Goal: Browse casually: Explore the website without a specific task or goal

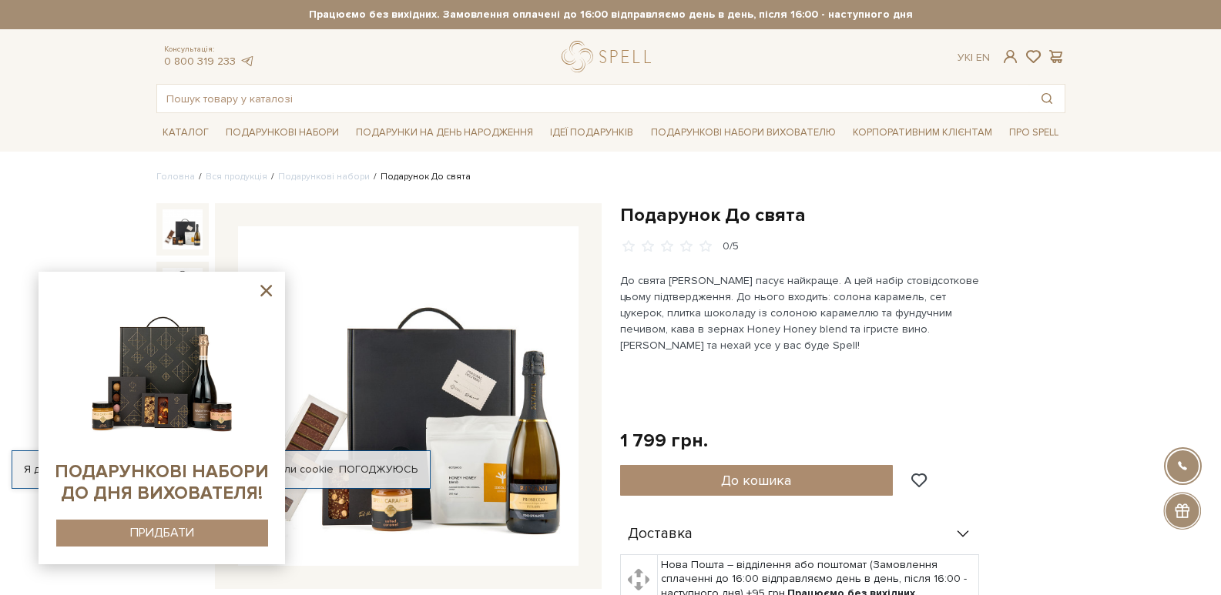
click at [270, 297] on icon at bounding box center [265, 290] width 19 height 19
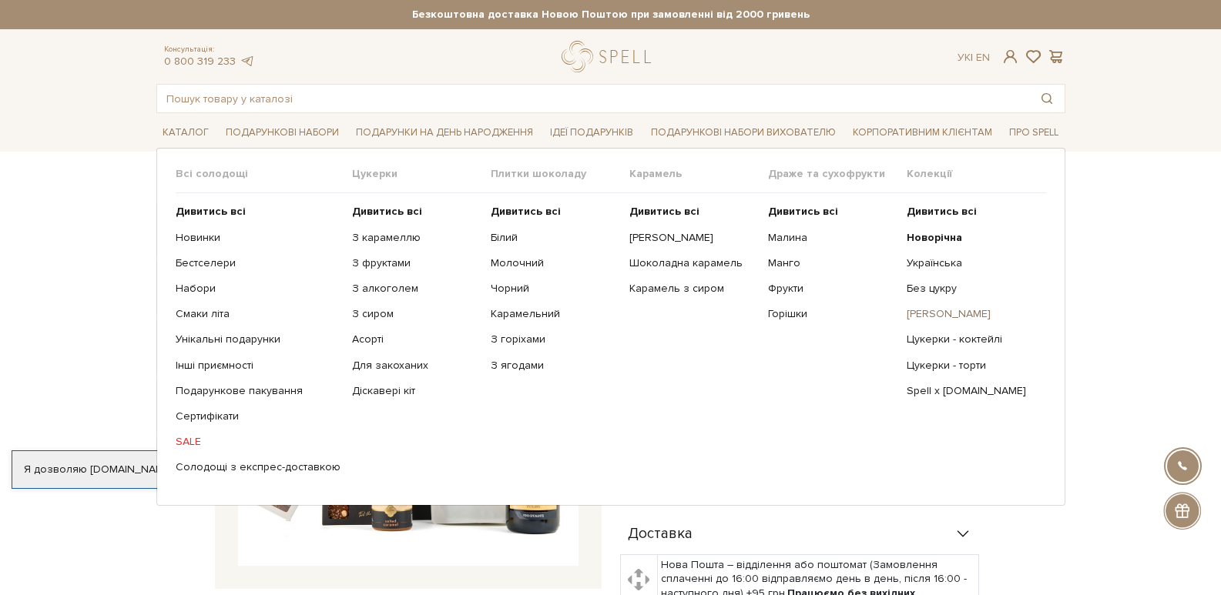
drag, startPoint x: 937, startPoint y: 323, endPoint x: 953, endPoint y: 314, distance: 18.3
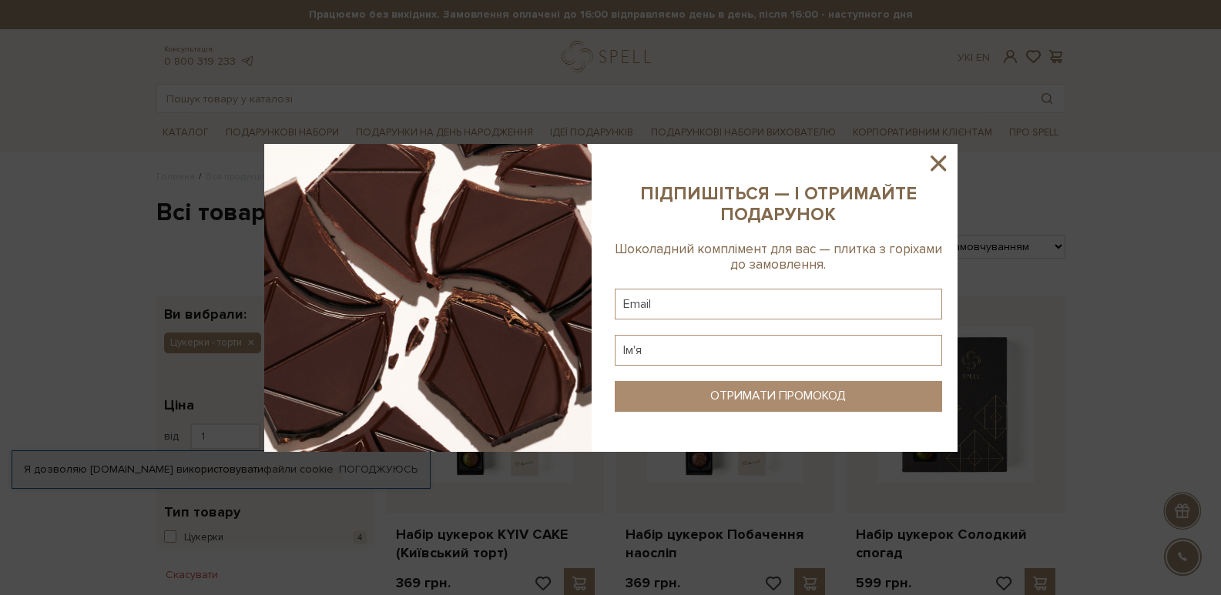
click at [943, 167] on icon at bounding box center [938, 163] width 26 height 26
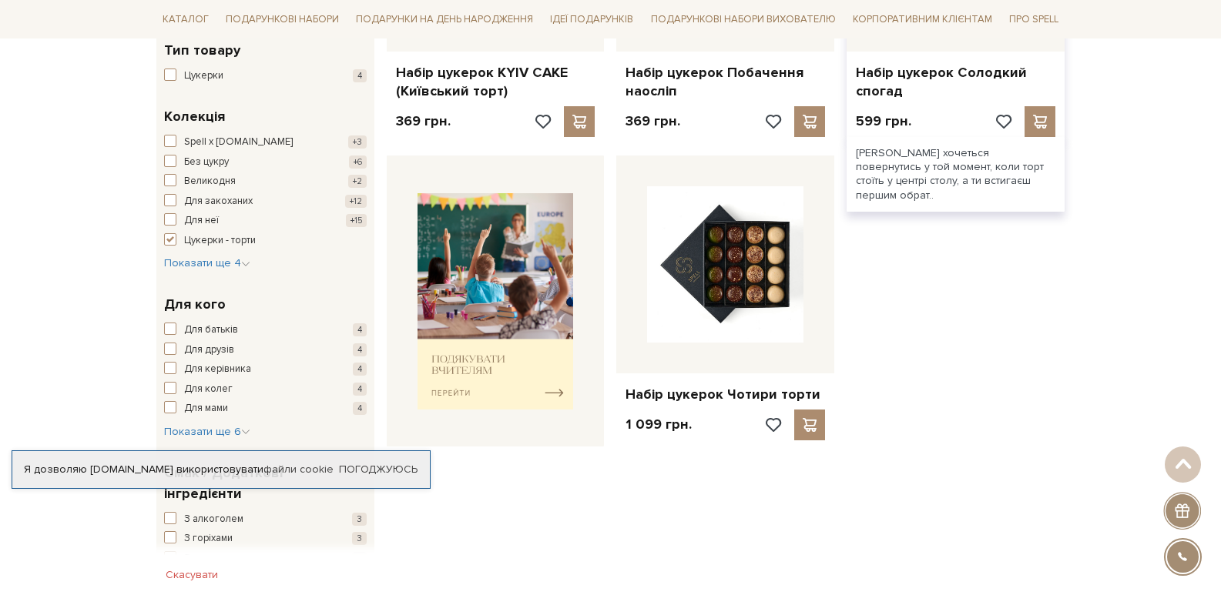
scroll to position [539, 0]
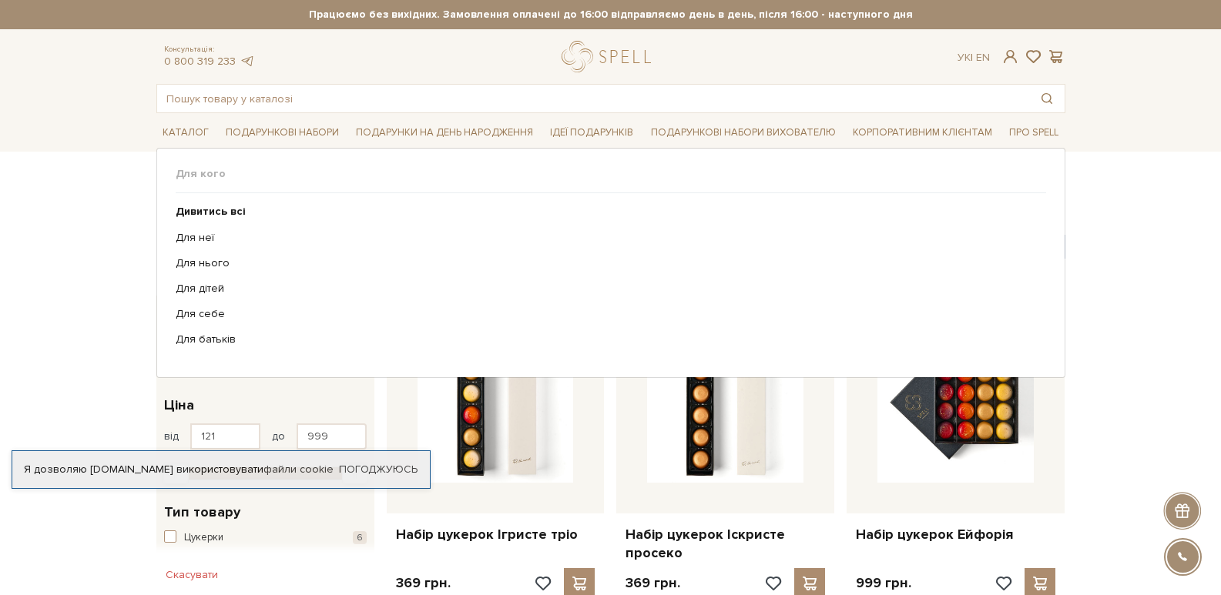
scroll to position [308, 0]
